Goal: Check status: Check status

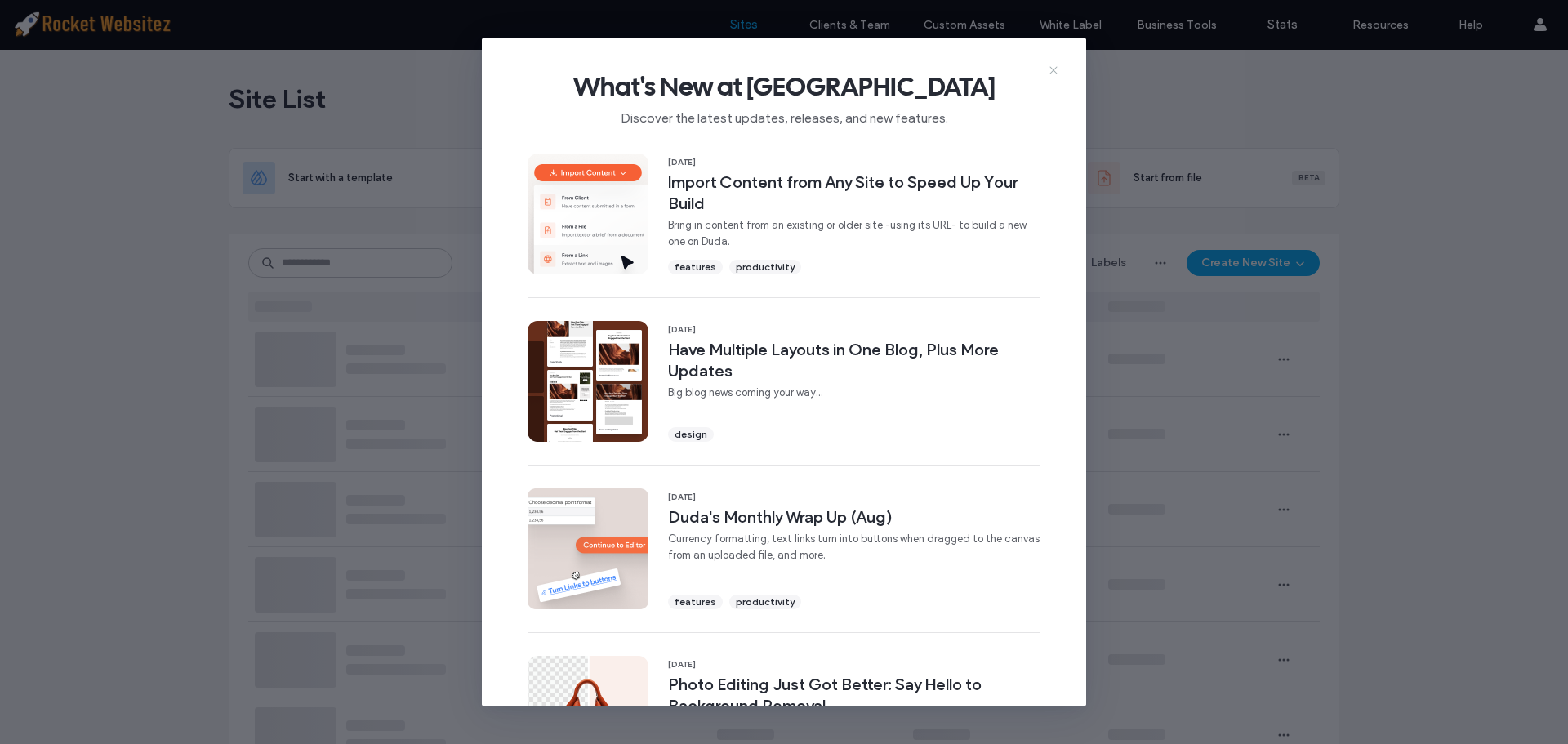
click at [1055, 68] on use at bounding box center [1053, 69] width 8 height 8
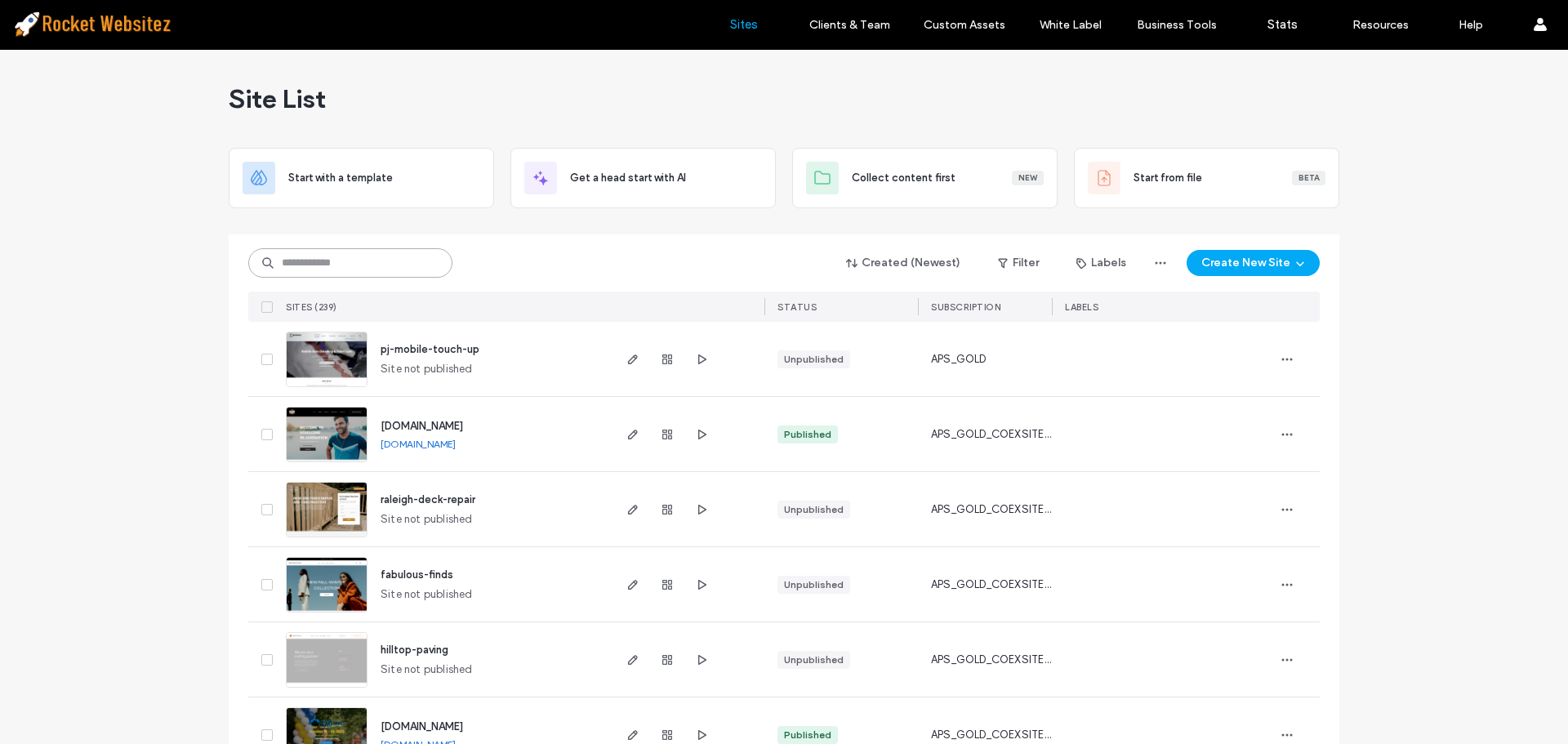
click at [372, 258] on input at bounding box center [350, 263] width 204 height 30
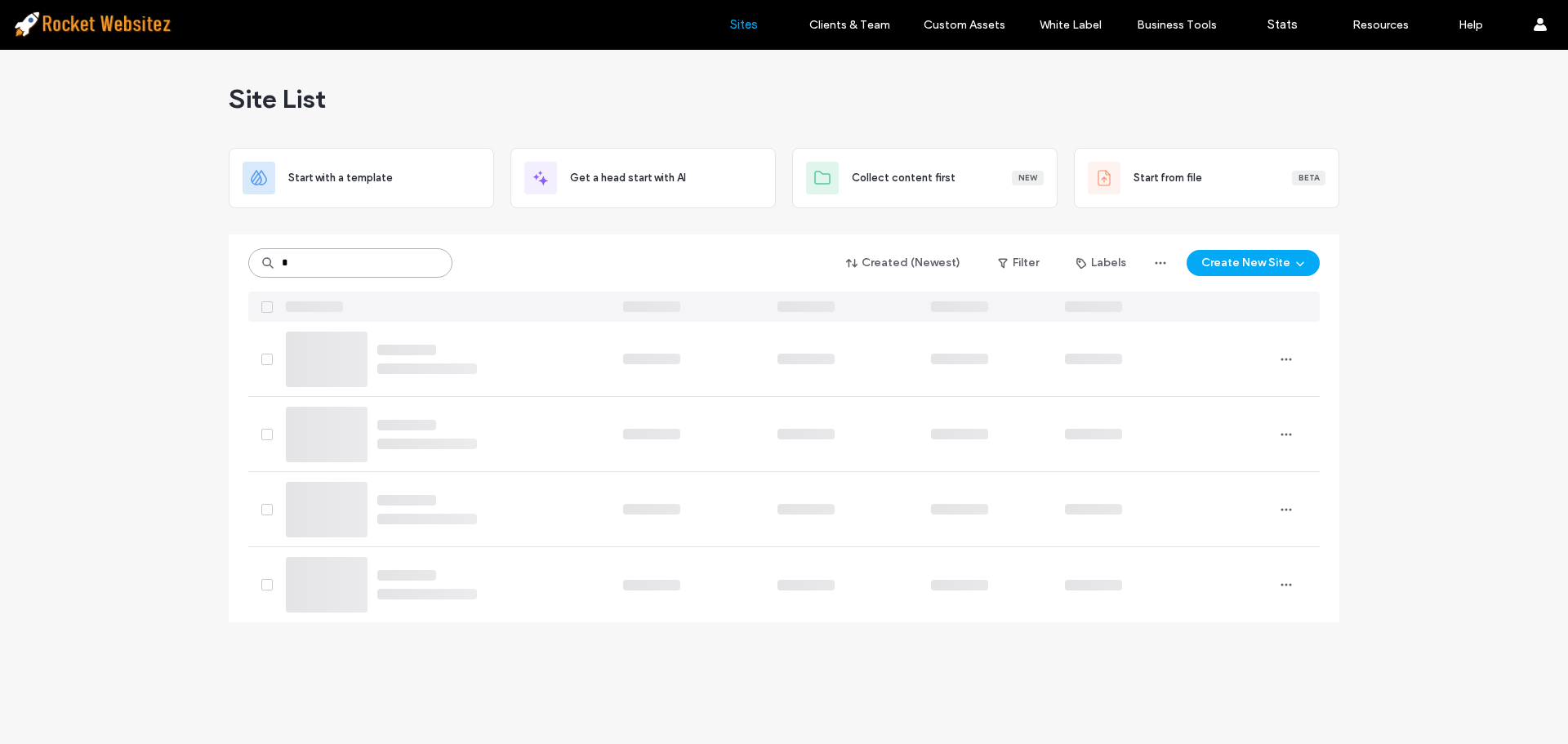
type input "*"
type input "*******"
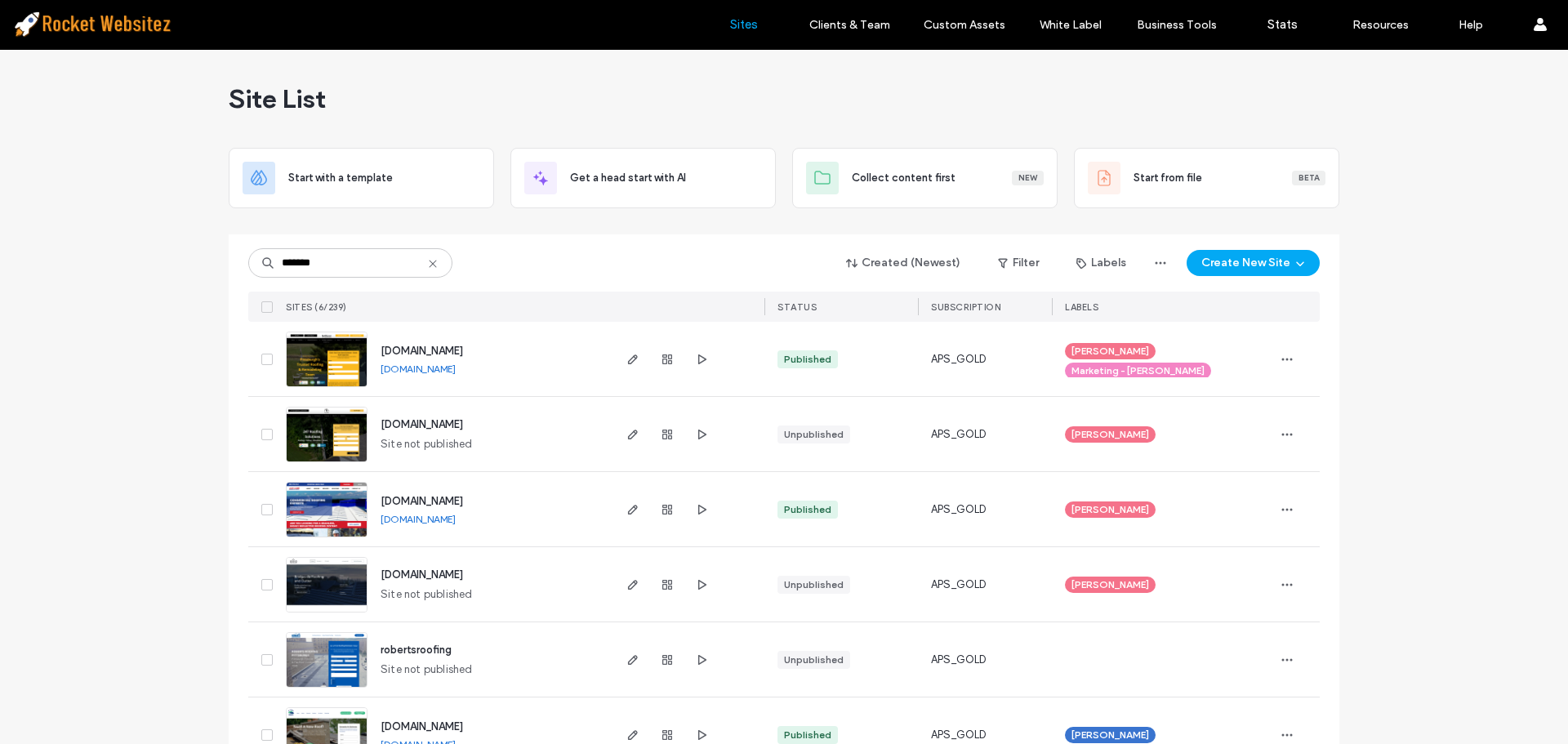
scroll to position [48, 0]
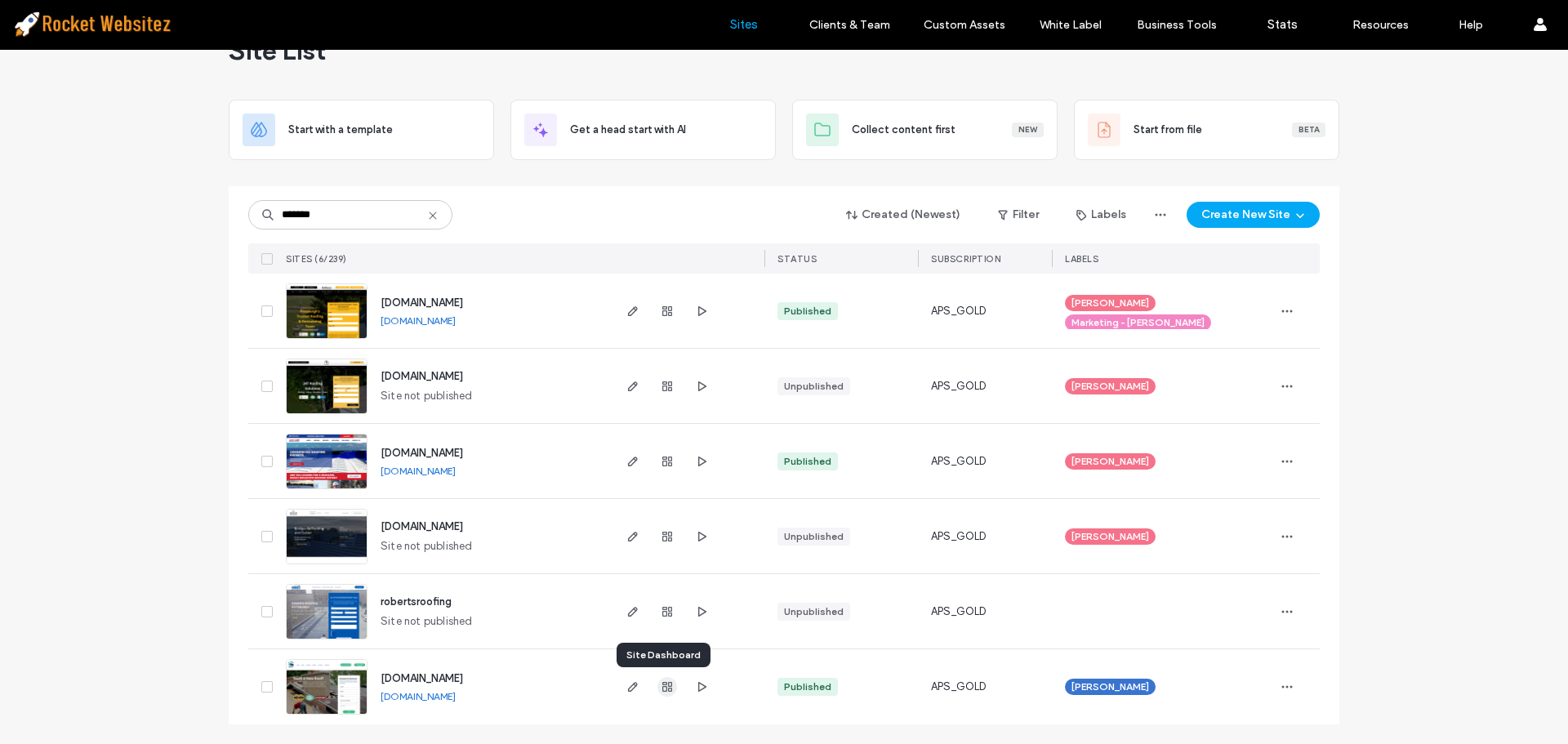
click at [660, 687] on icon "button" at bounding box center [666, 687] width 13 height 13
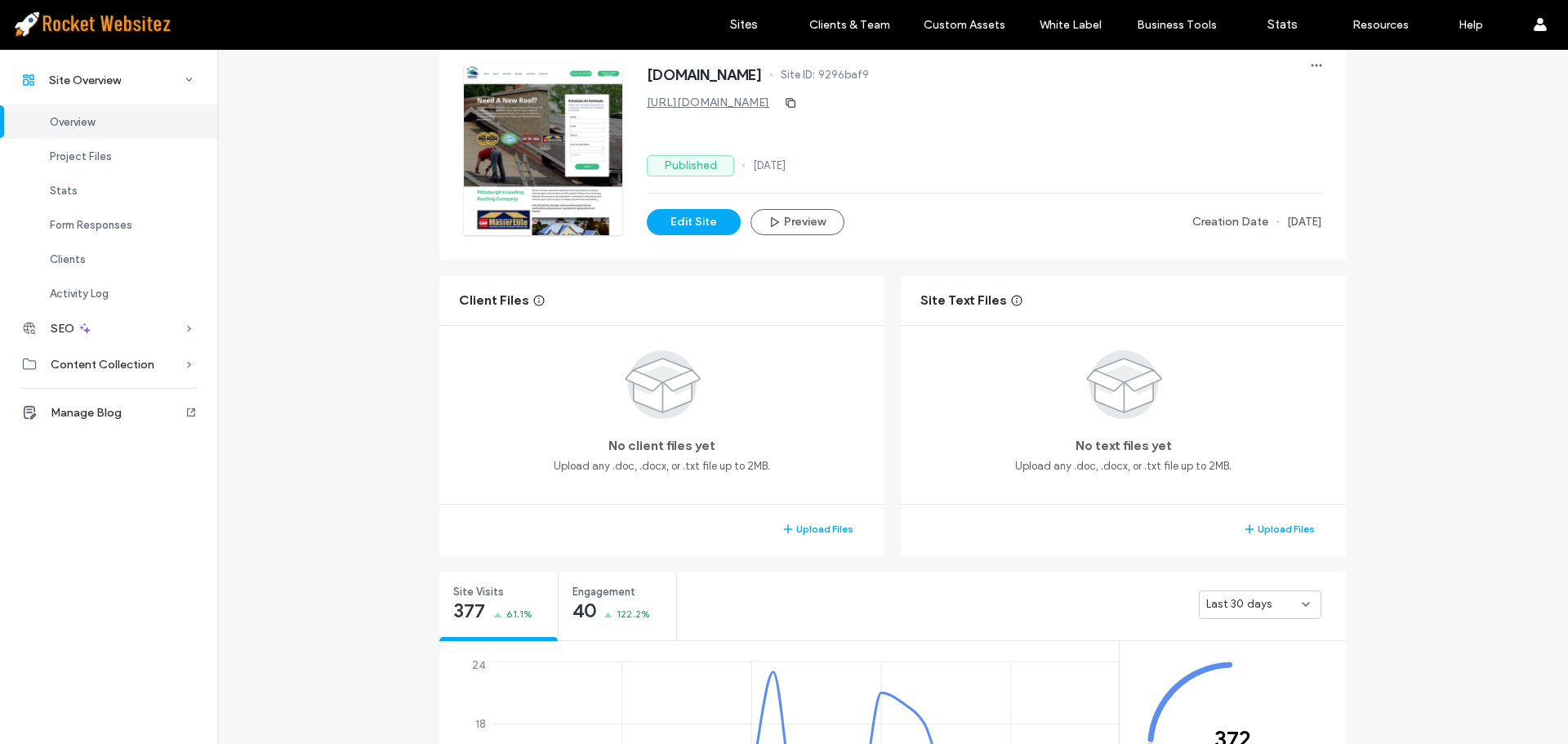
scroll to position [327, 0]
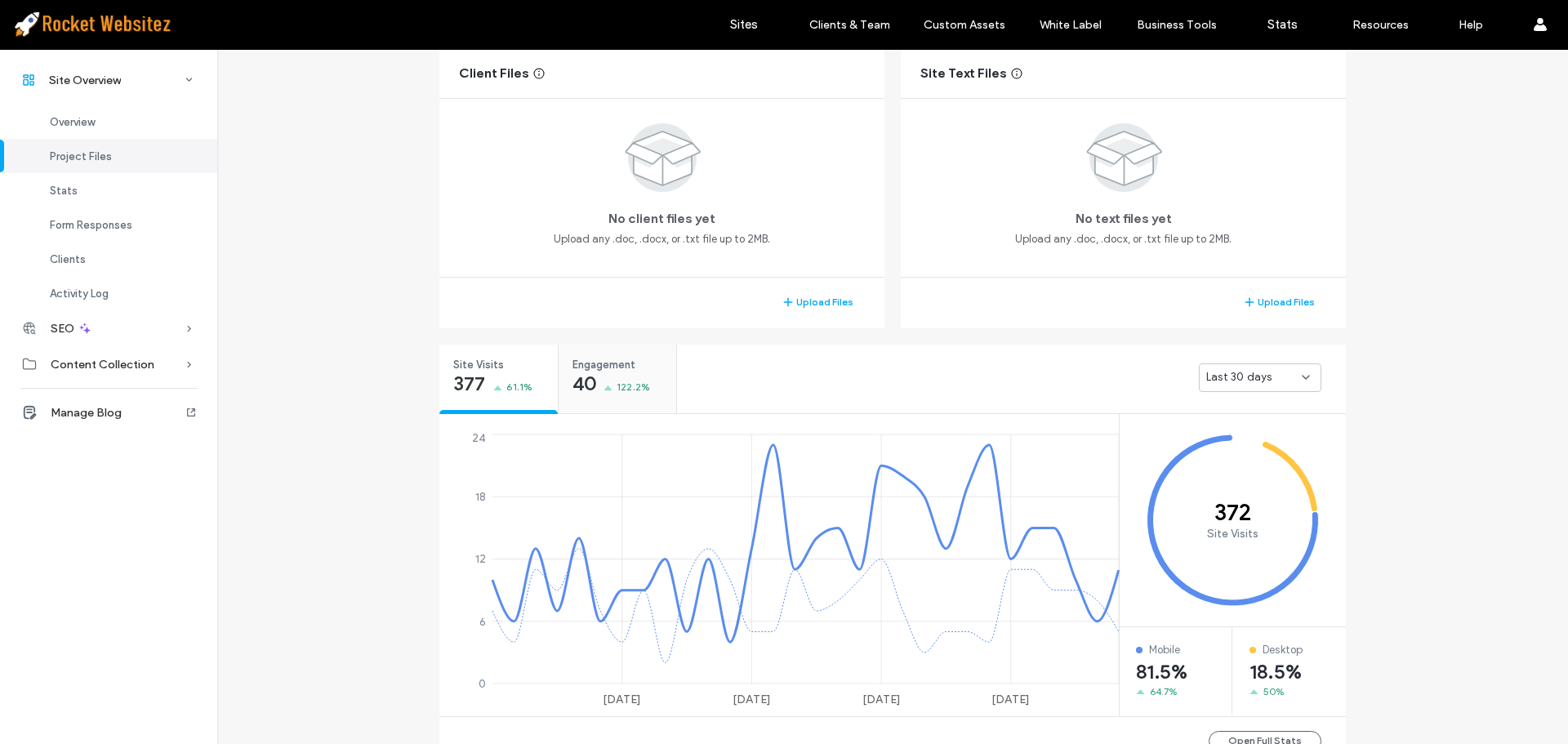
click at [651, 405] on div "Engagement 40 122.2%" at bounding box center [617, 375] width 117 height 62
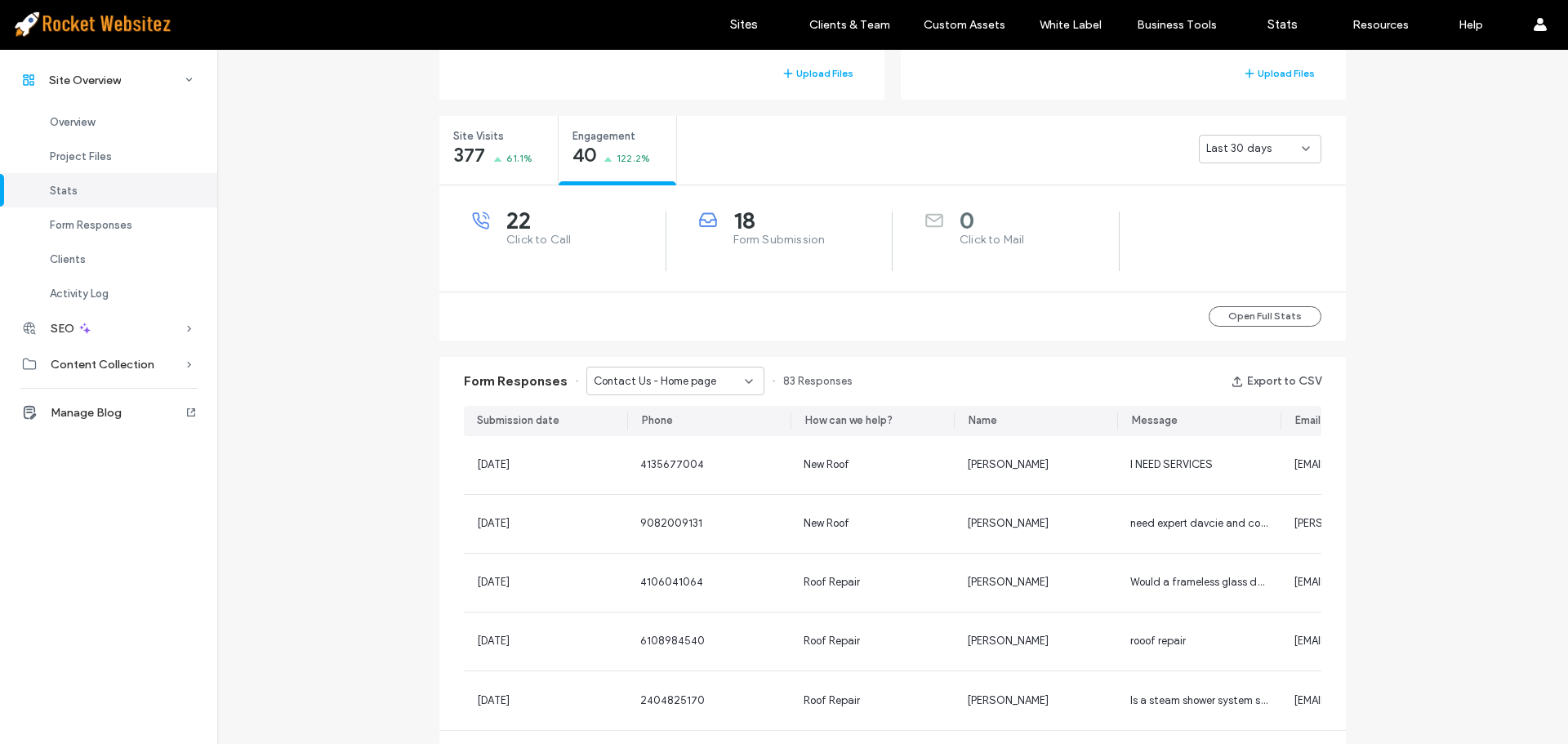
scroll to position [572, 0]
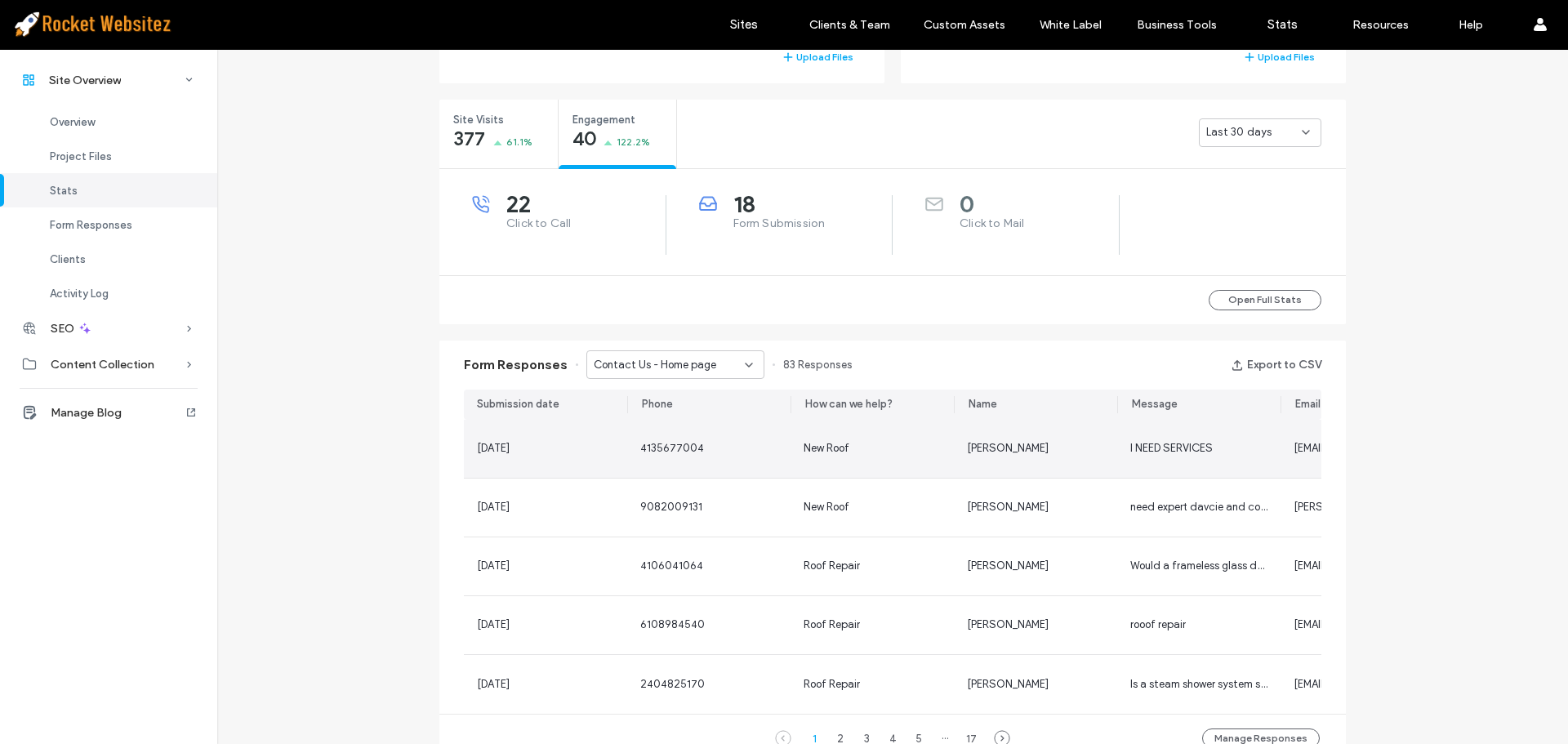
click at [819, 453] on span "New Roof" at bounding box center [827, 448] width 46 height 13
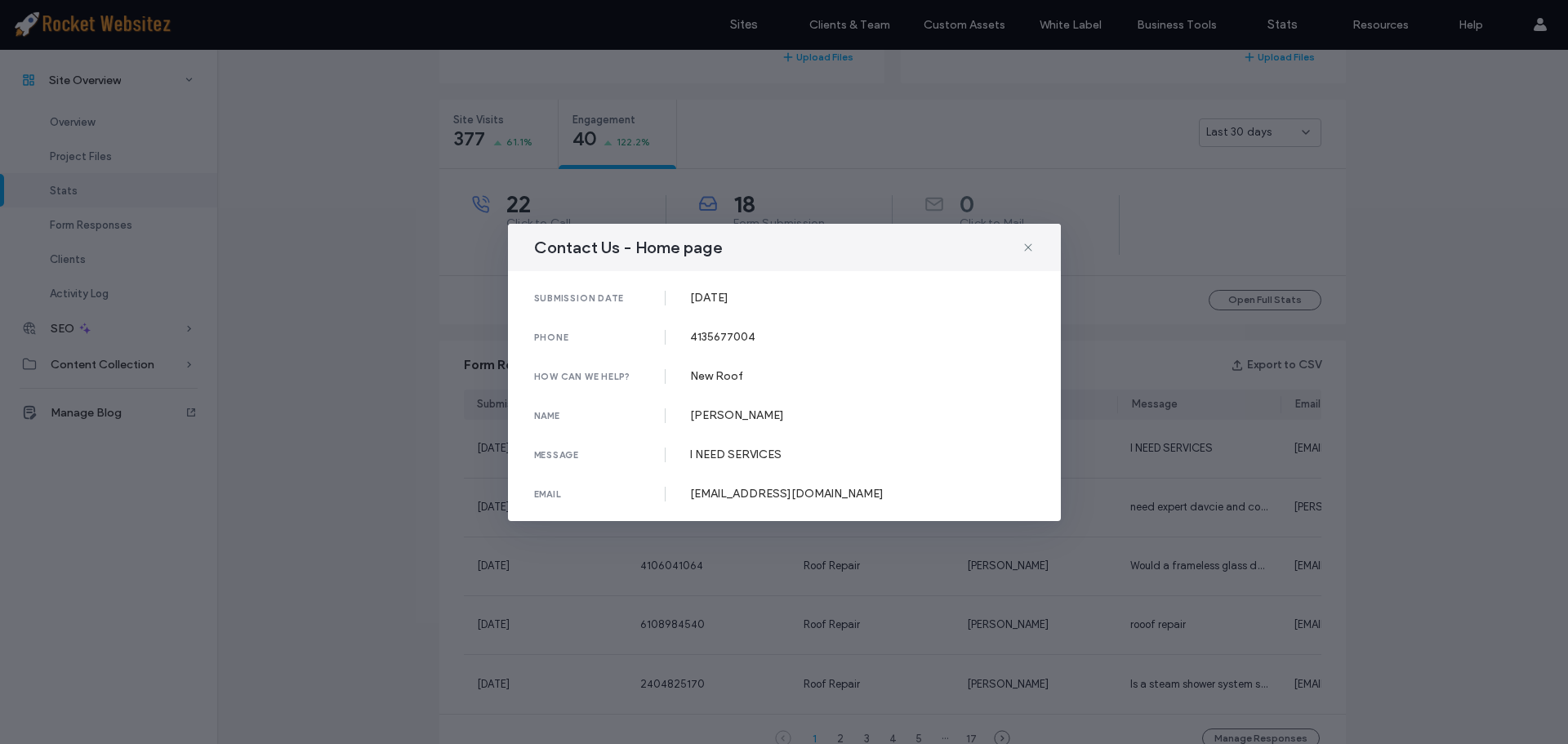
click at [752, 453] on div "I NEED SERVICES" at bounding box center [862, 454] width 345 height 14
click at [1025, 247] on icon at bounding box center [1028, 247] width 13 height 13
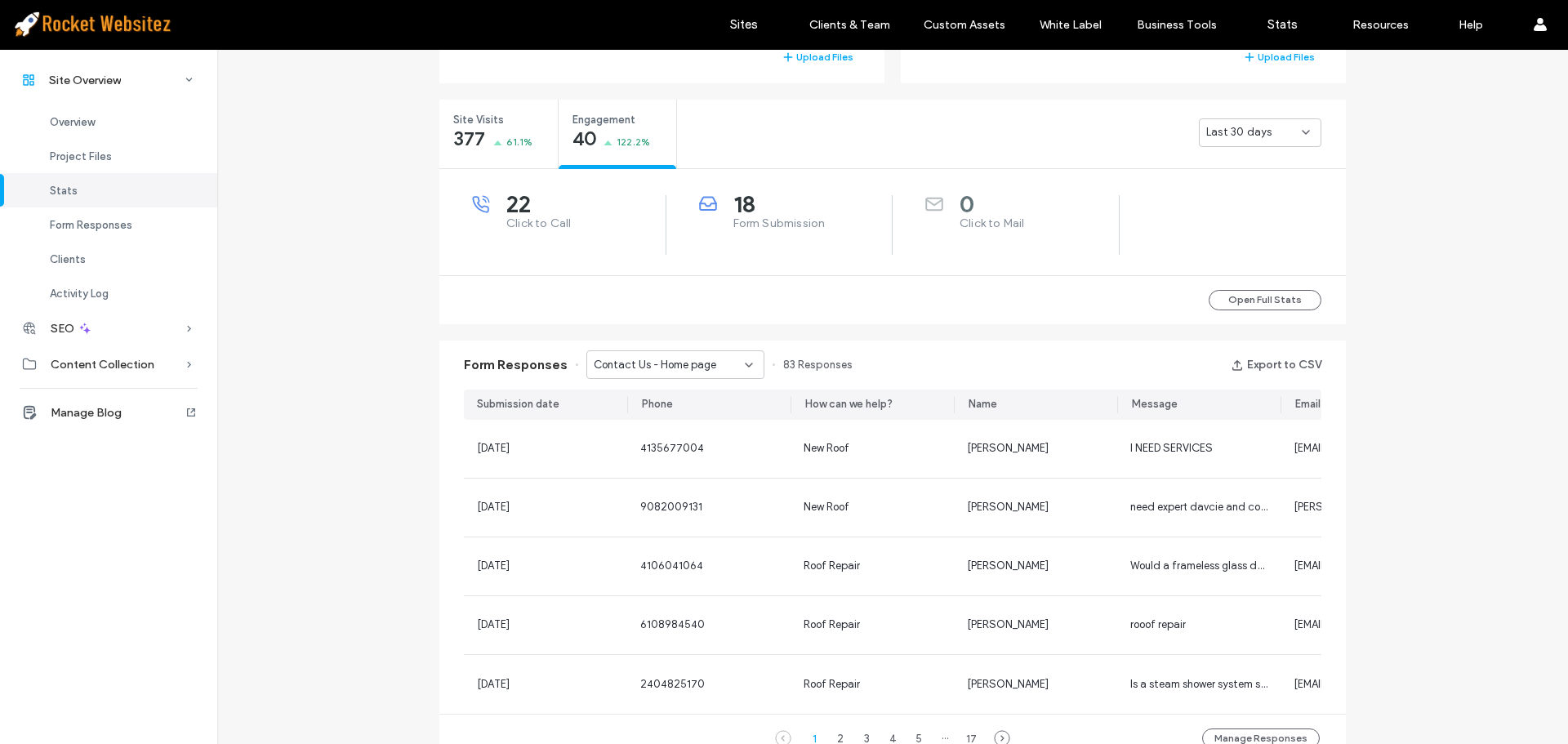
click at [683, 362] on span "Contact Us - Home page" at bounding box center [654, 365] width 122 height 16
click at [667, 412] on div "Financing Form - Home page" at bounding box center [667, 422] width 176 height 29
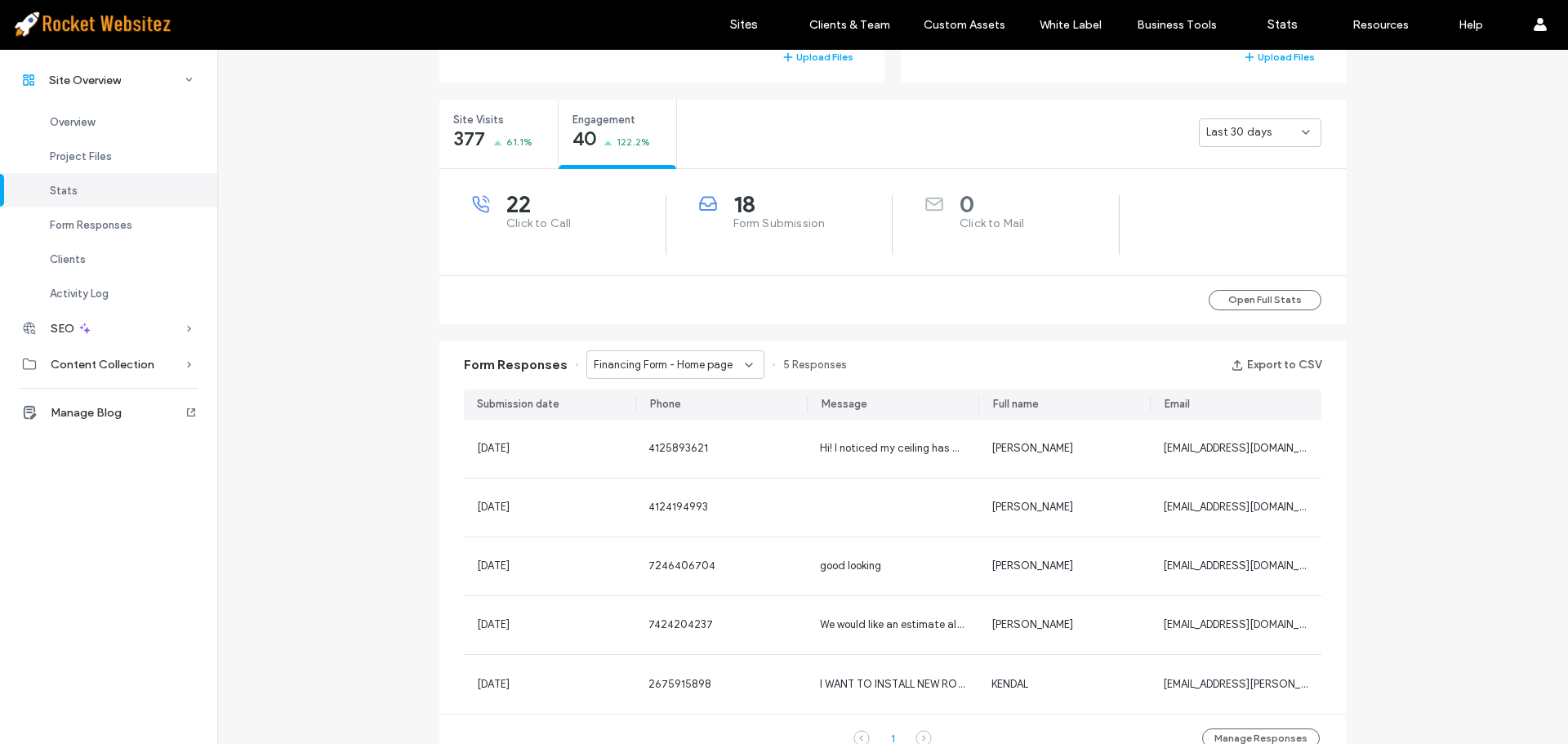
click at [665, 367] on span "Financing Form - Home page" at bounding box center [663, 365] width 138 height 16
click at [661, 389] on span "Contact Us - Home page" at bounding box center [646, 393] width 122 height 16
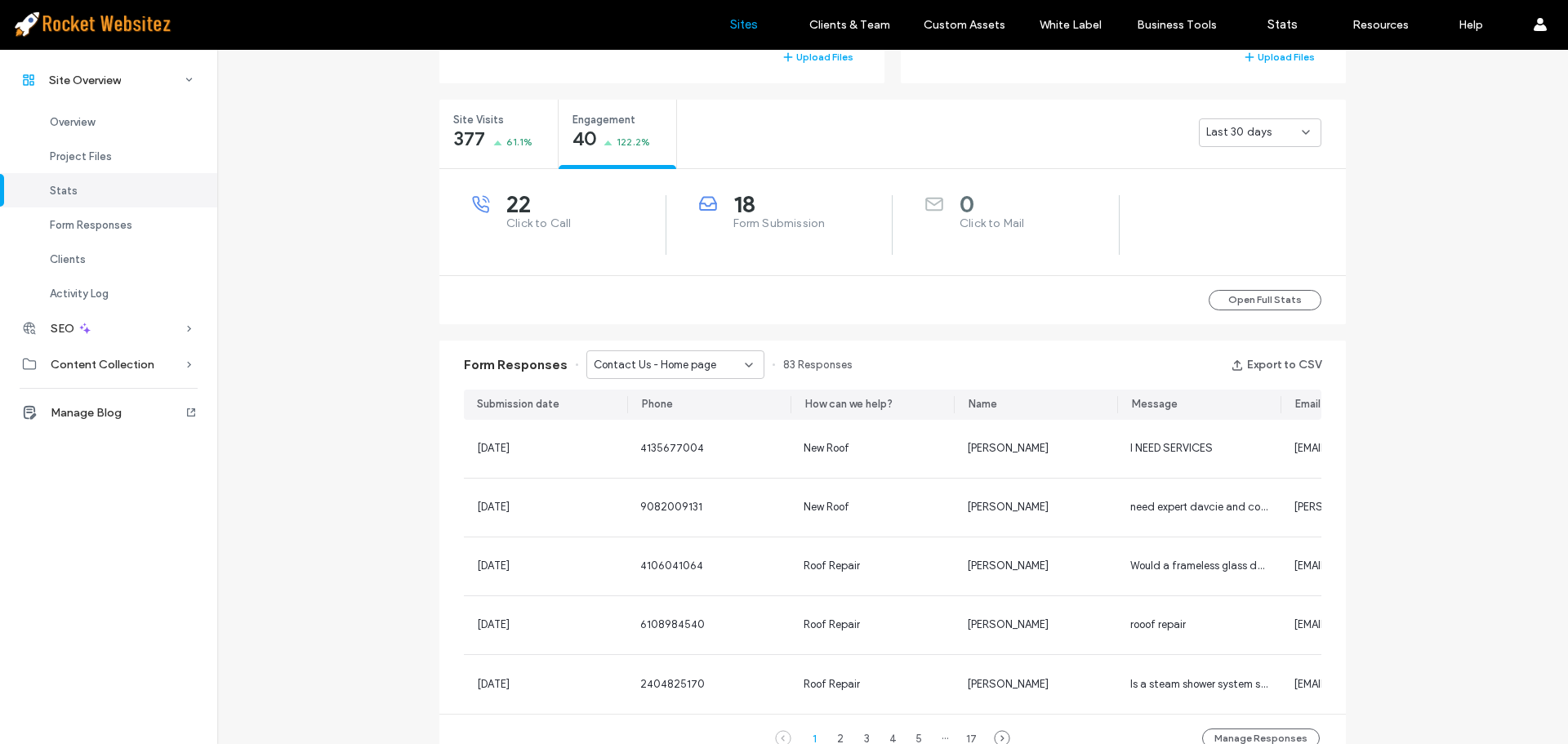
click at [744, 14] on link "Sites" at bounding box center [743, 24] width 97 height 49
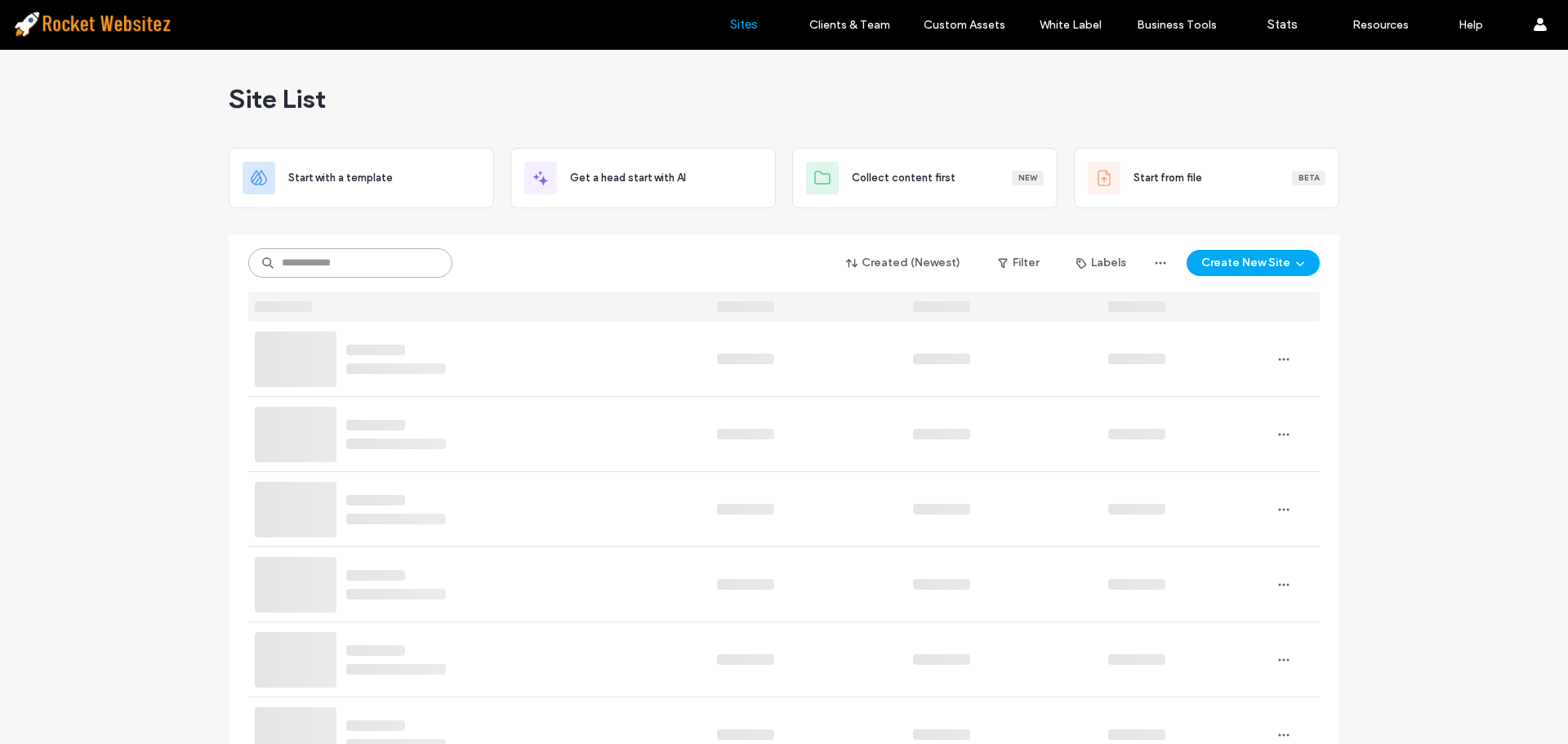
click at [388, 261] on input at bounding box center [350, 263] width 204 height 30
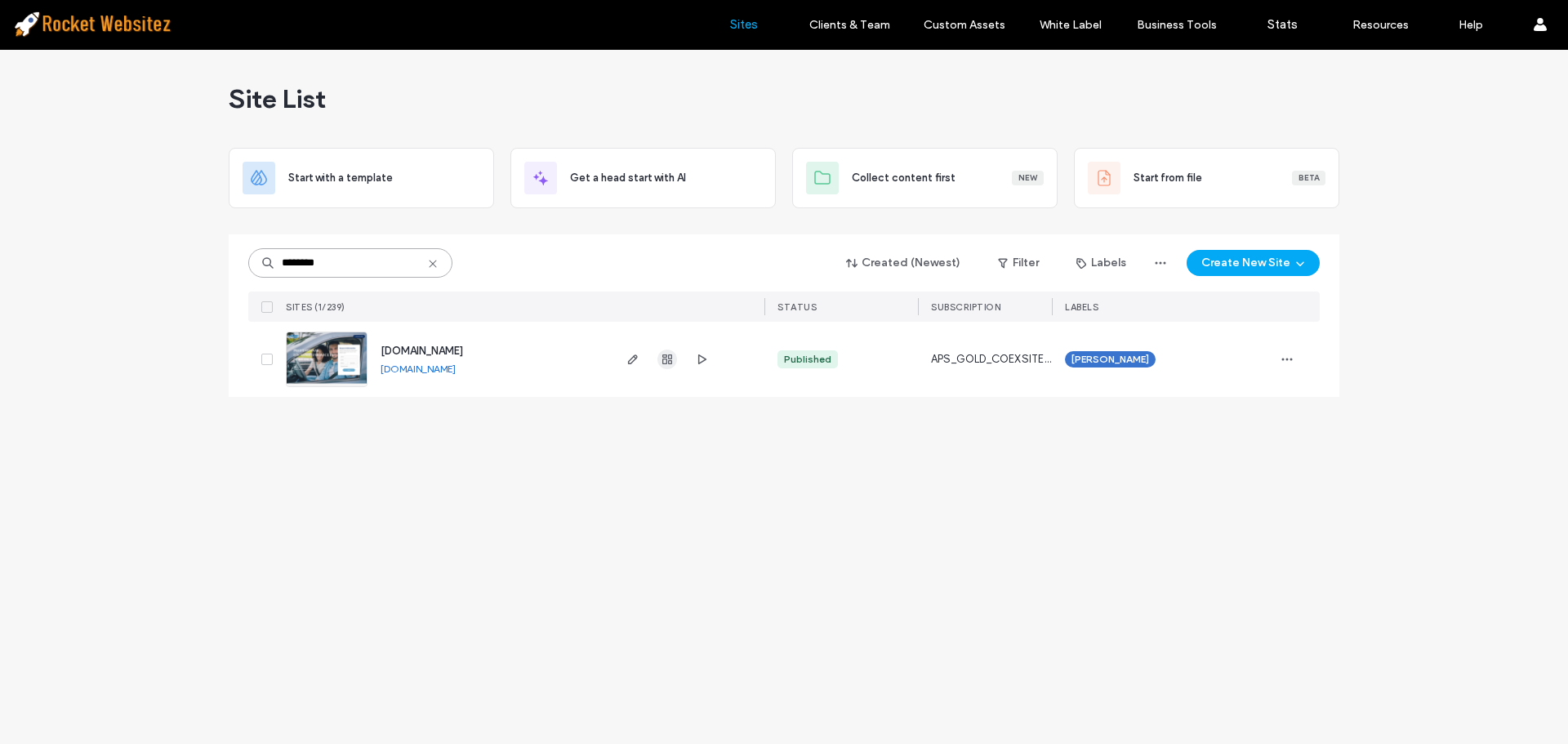
type input "********"
click at [670, 361] on icon "button" at bounding box center [666, 359] width 13 height 13
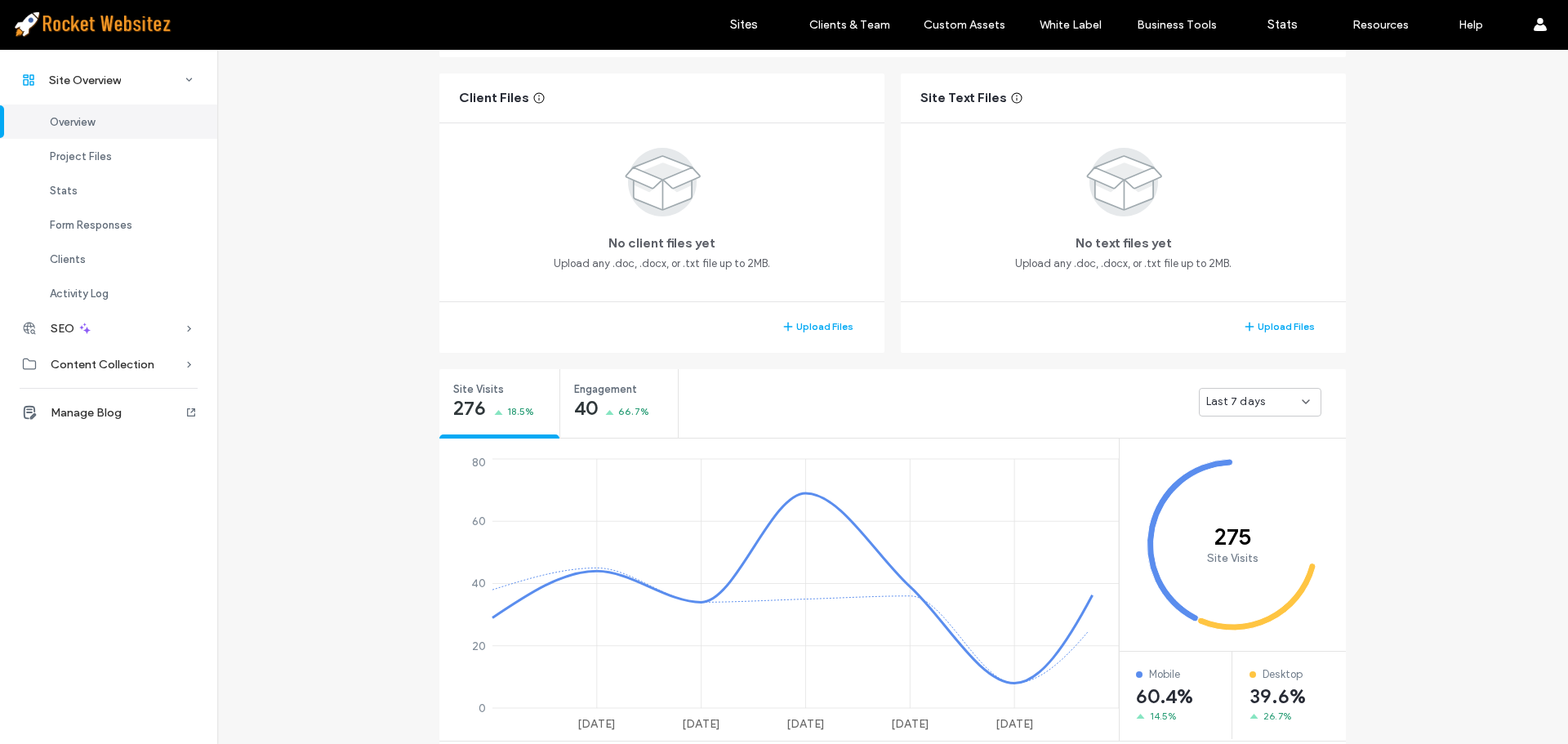
scroll to position [327, 0]
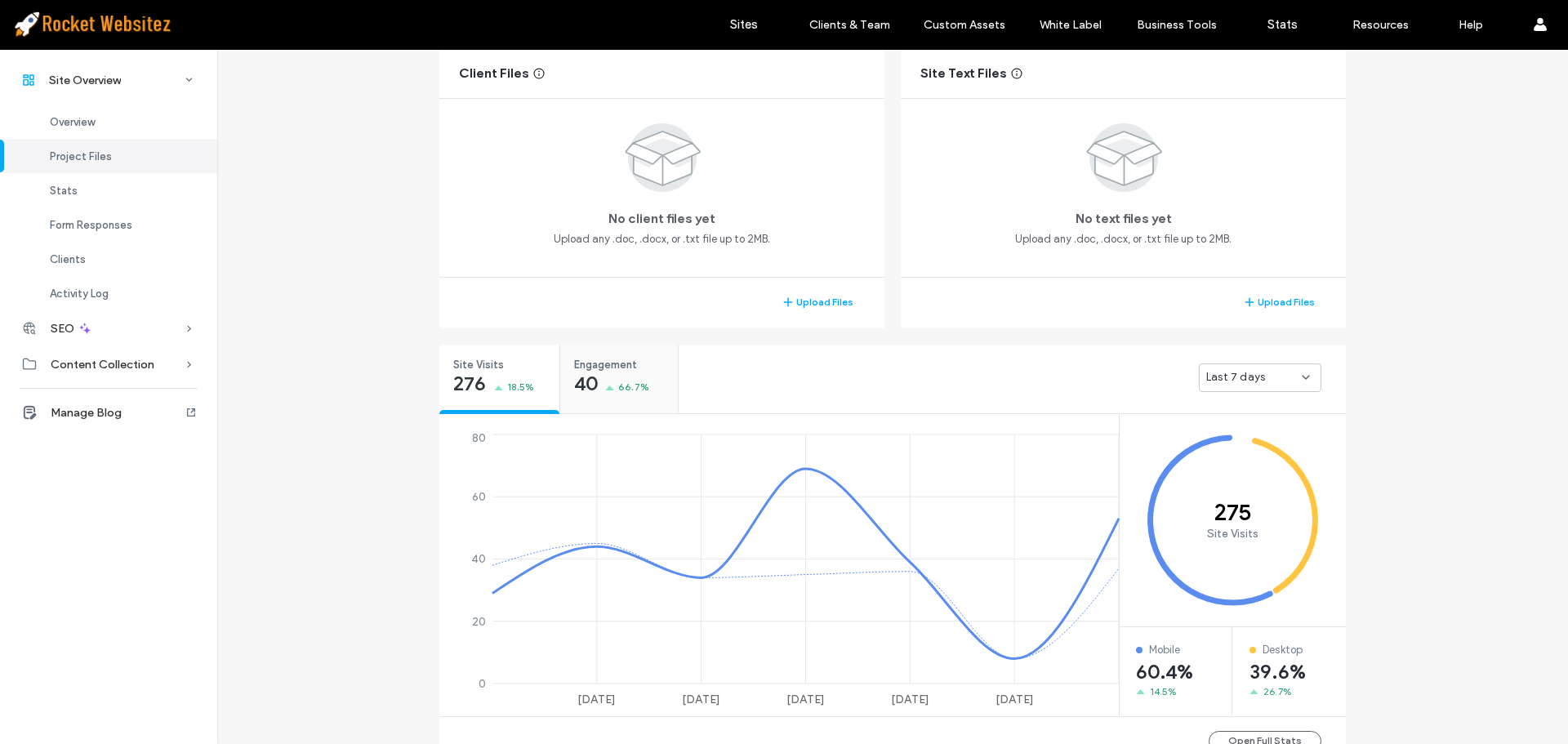
click at [653, 399] on div "Engagement 40 66.7%" at bounding box center [618, 375] width 117 height 62
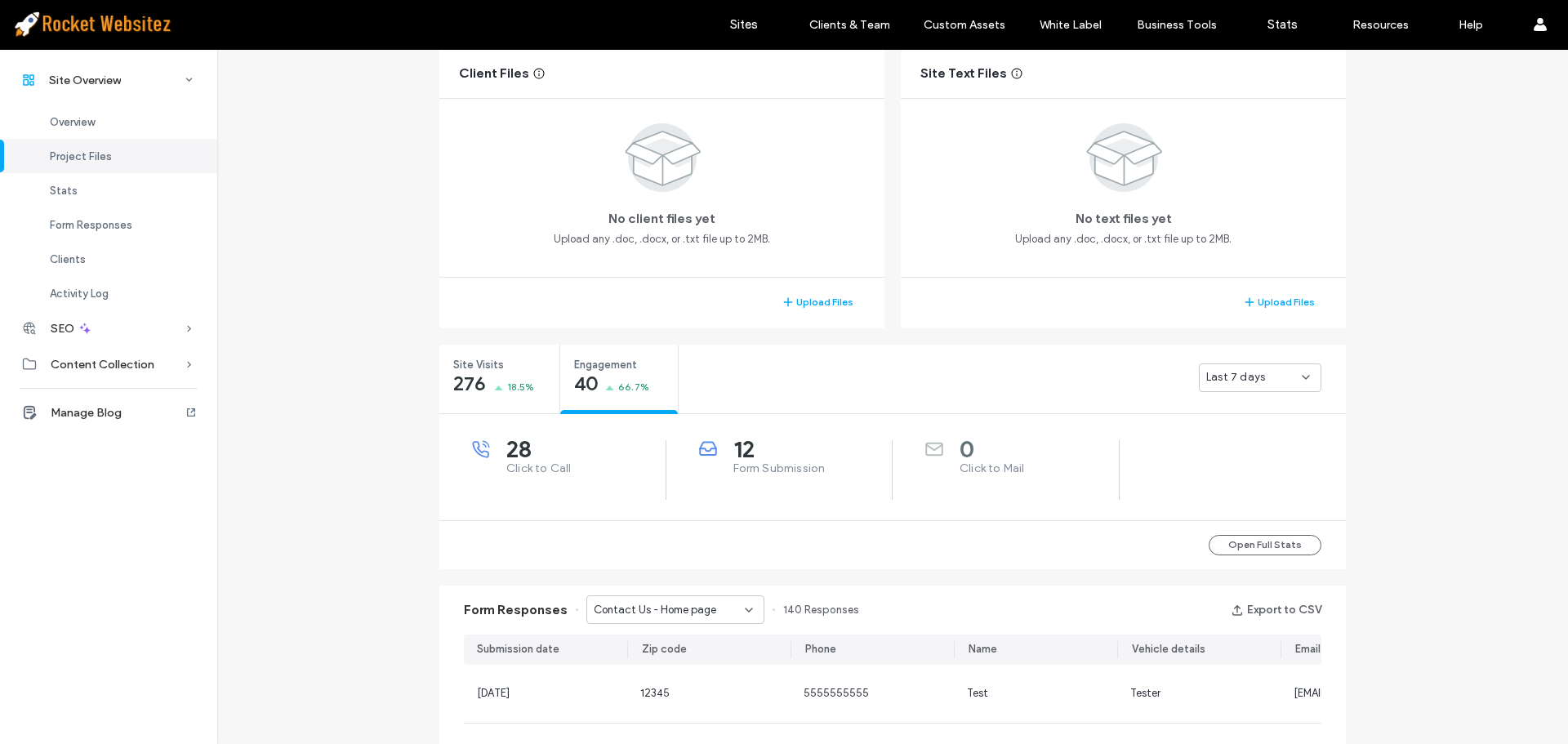
click at [766, 459] on div "12 Form Submission" at bounding box center [795, 459] width 193 height 37
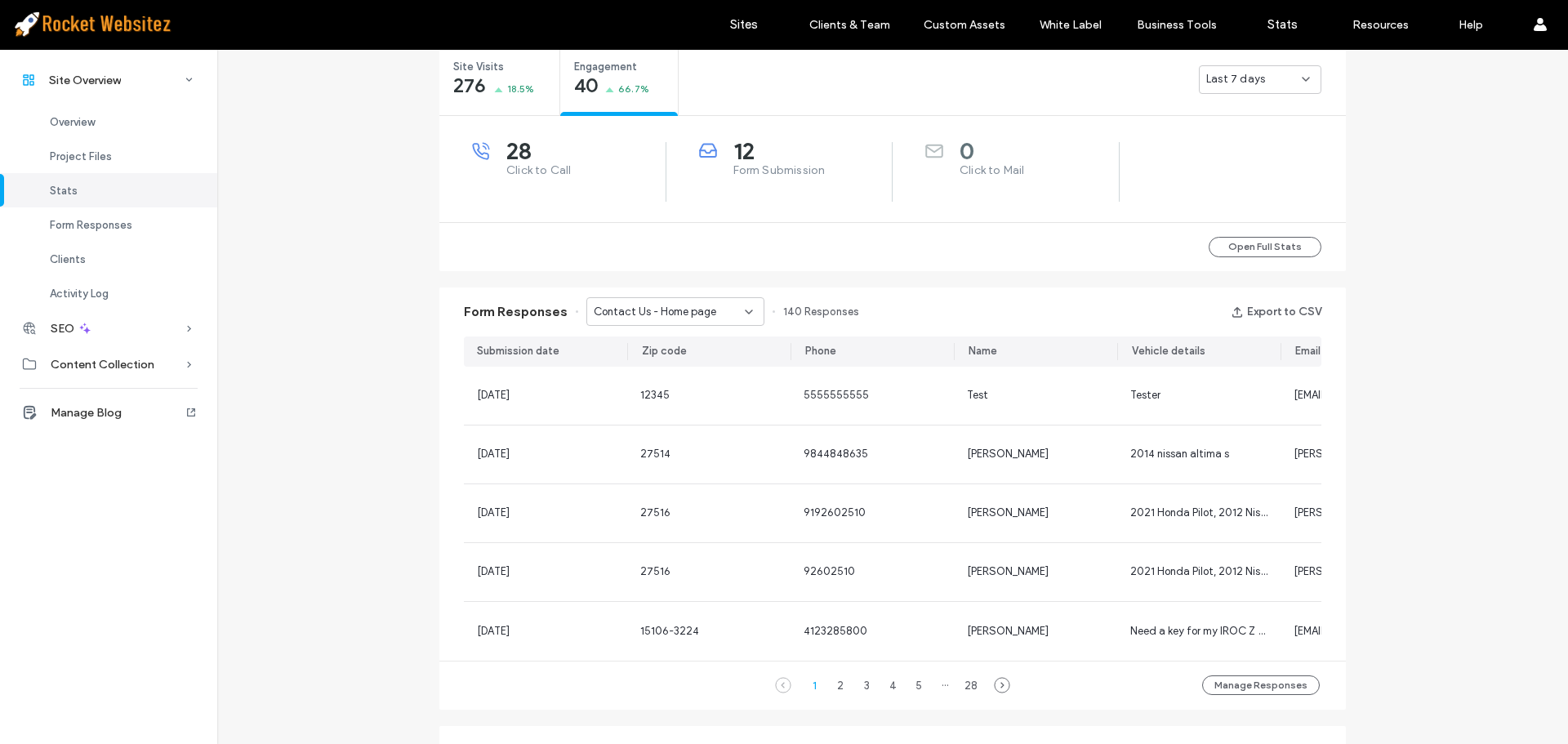
scroll to position [654, 0]
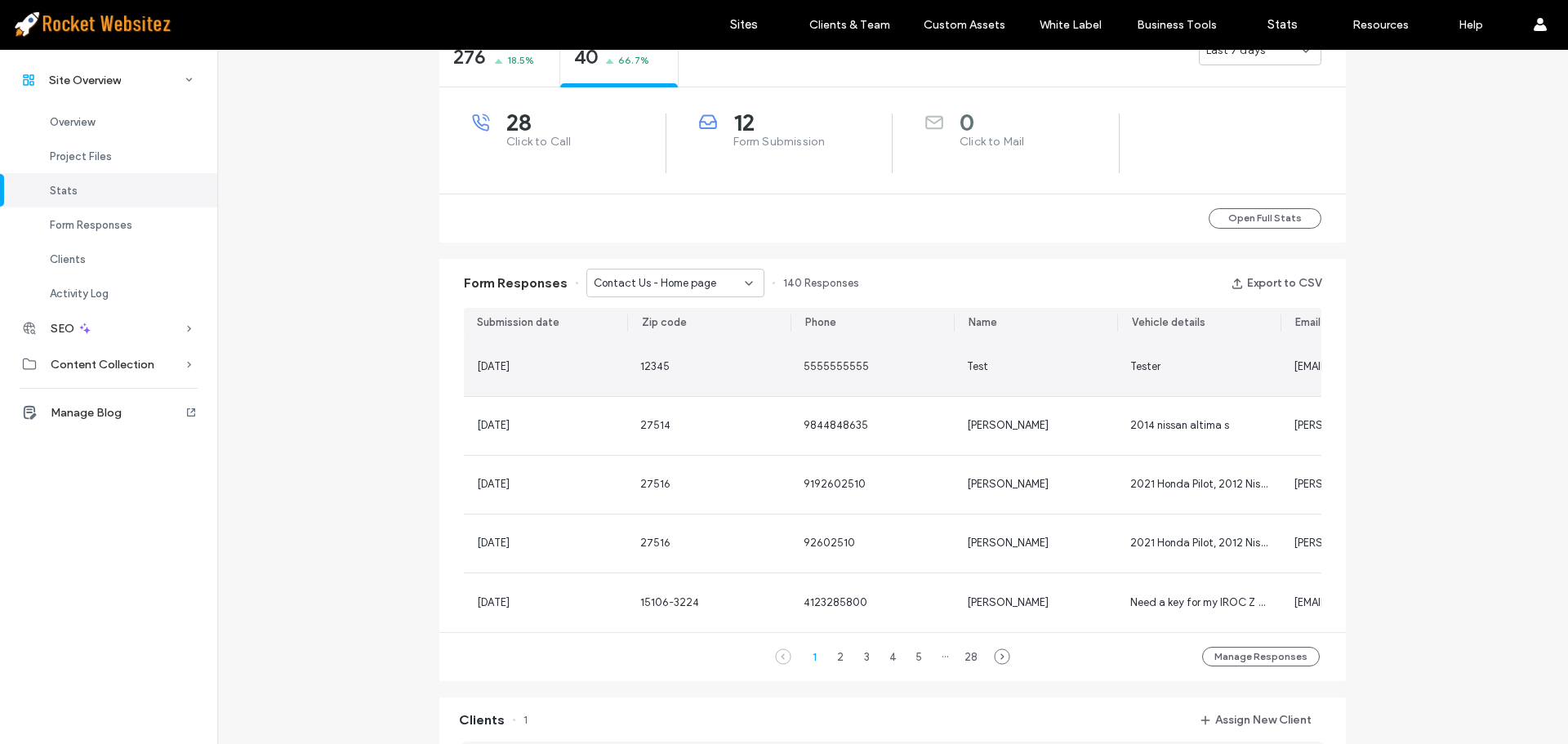
click at [827, 371] on span "5555555555" at bounding box center [836, 366] width 65 height 13
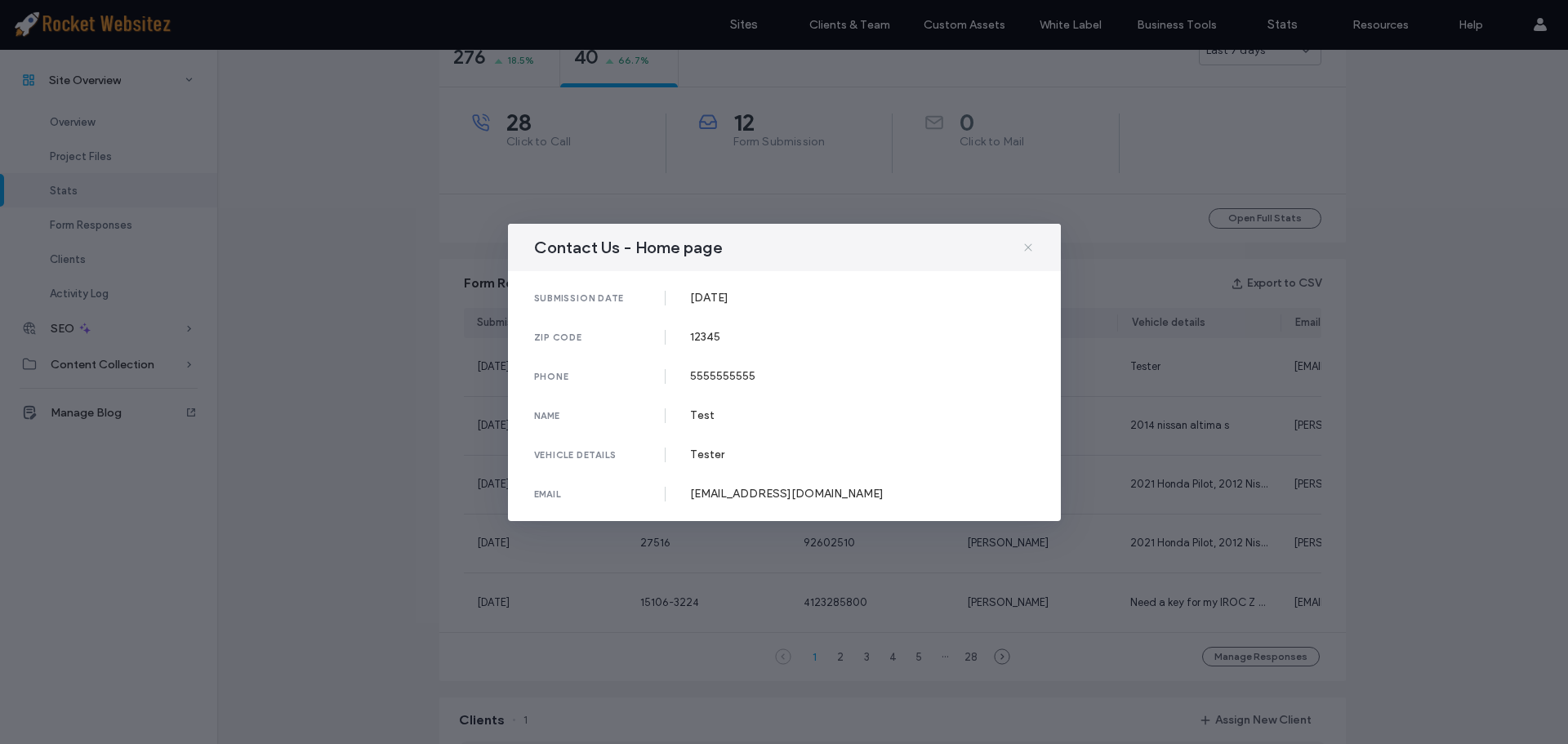
click at [1030, 247] on icon at bounding box center [1028, 247] width 13 height 13
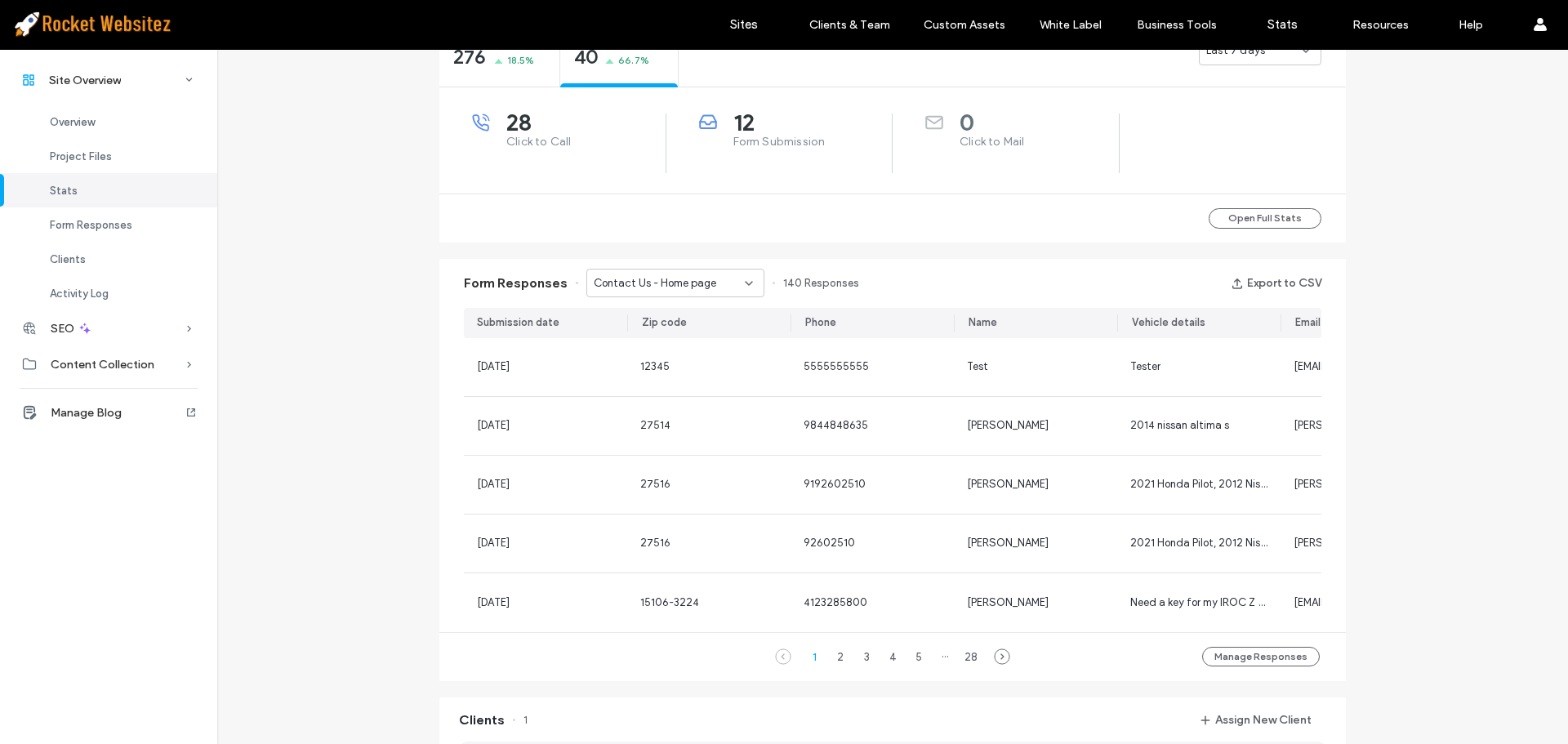
click at [705, 283] on span "Contact Us - Home page" at bounding box center [654, 283] width 122 height 16
click at [683, 333] on span "Contact us any time - Contact Us page" at bounding box center [664, 340] width 157 height 16
click at [669, 280] on span "Contact us any time - Contact Us page" at bounding box center [669, 283] width 151 height 16
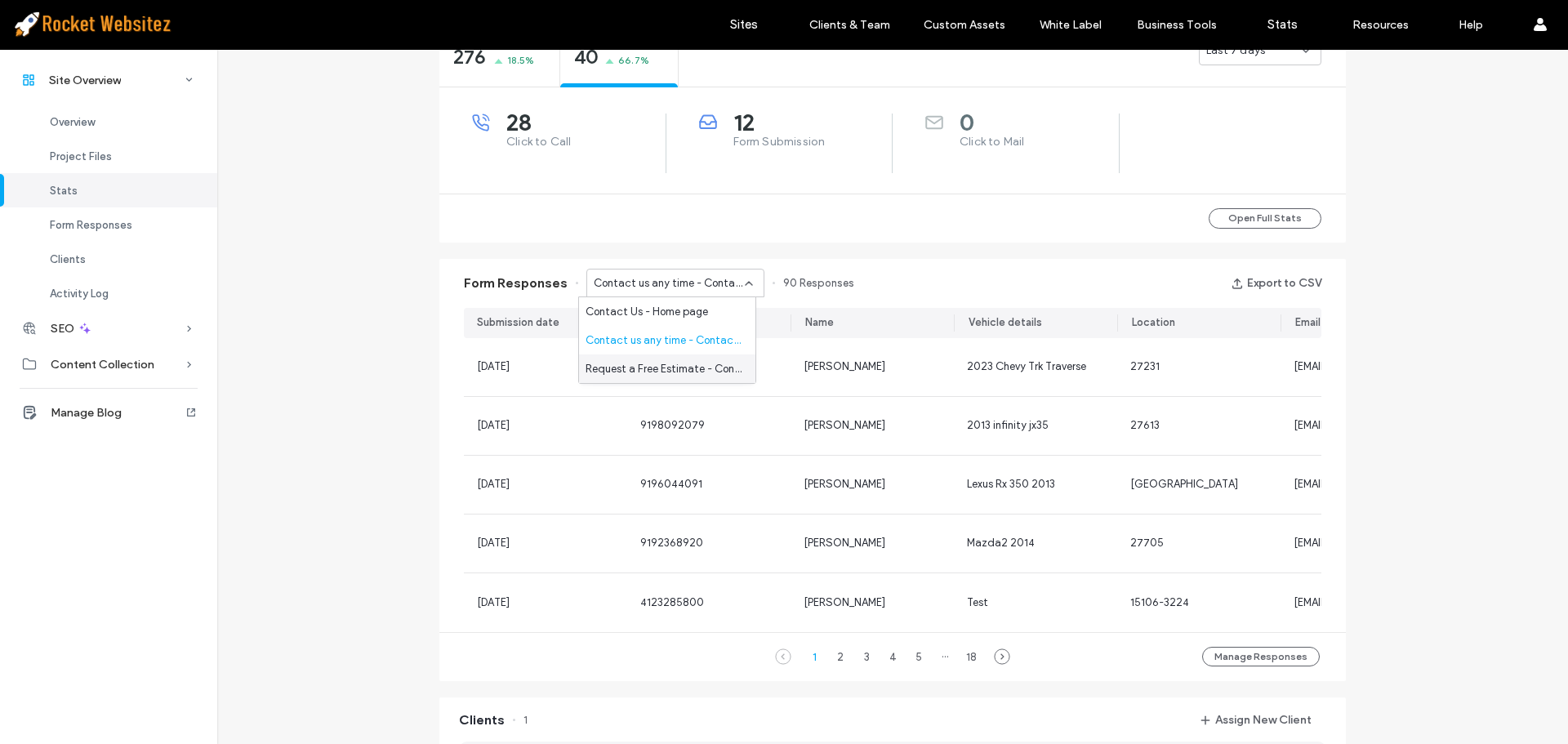
click at [664, 367] on span "Request a Free Estimate - Contact Us popup" at bounding box center [664, 368] width 157 height 16
